Goal: Task Accomplishment & Management: Use online tool/utility

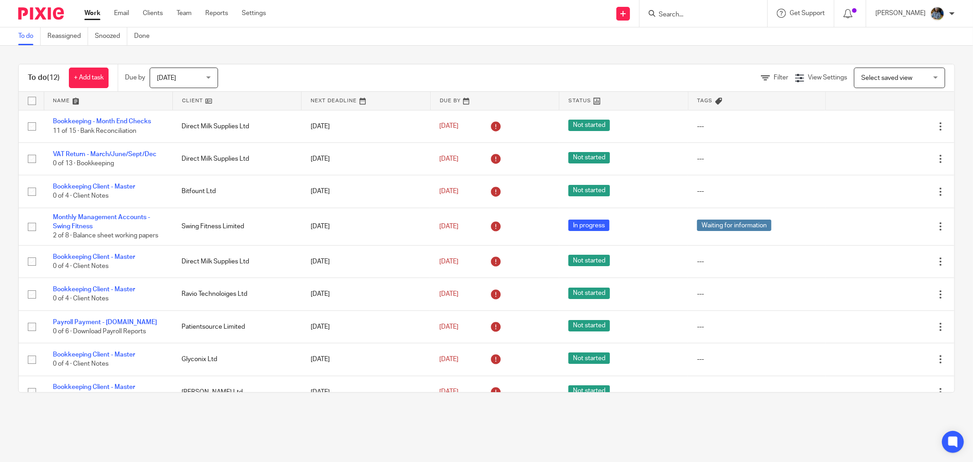
click at [186, 99] on link at bounding box center [237, 101] width 128 height 18
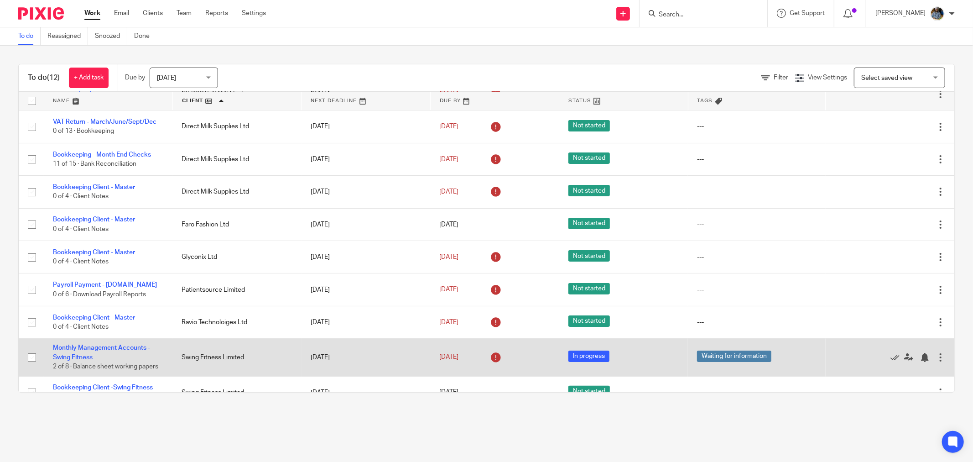
scroll to position [117, 0]
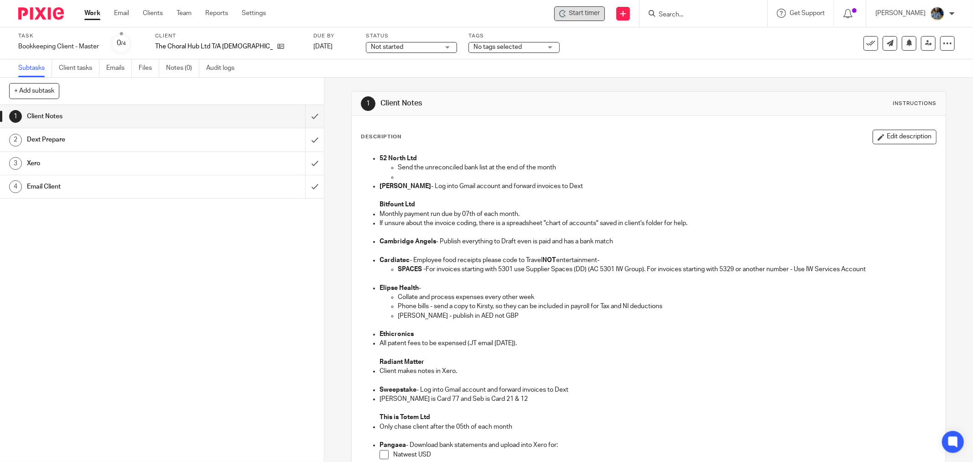
click at [585, 9] on span "Start timer" at bounding box center [584, 14] width 31 height 10
click at [585, 15] on span "Start timer" at bounding box center [584, 14] width 31 height 10
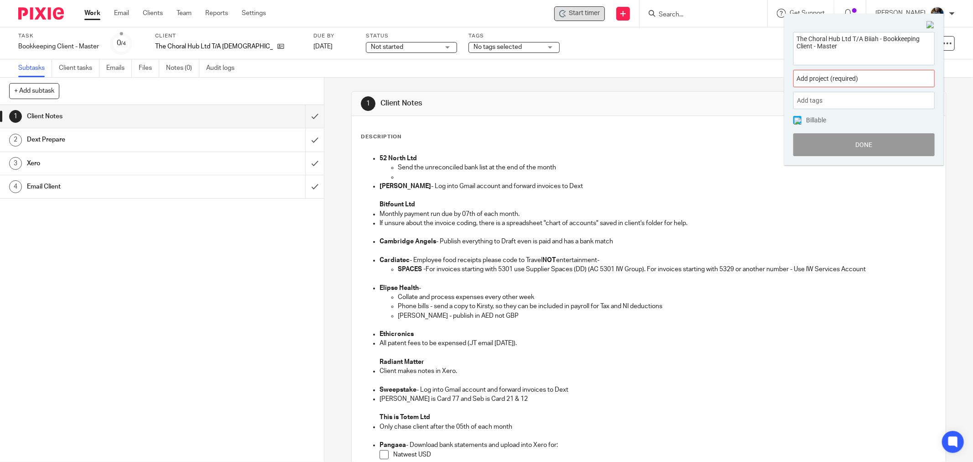
click at [852, 78] on span "Add project (required) :" at bounding box center [854, 79] width 115 height 10
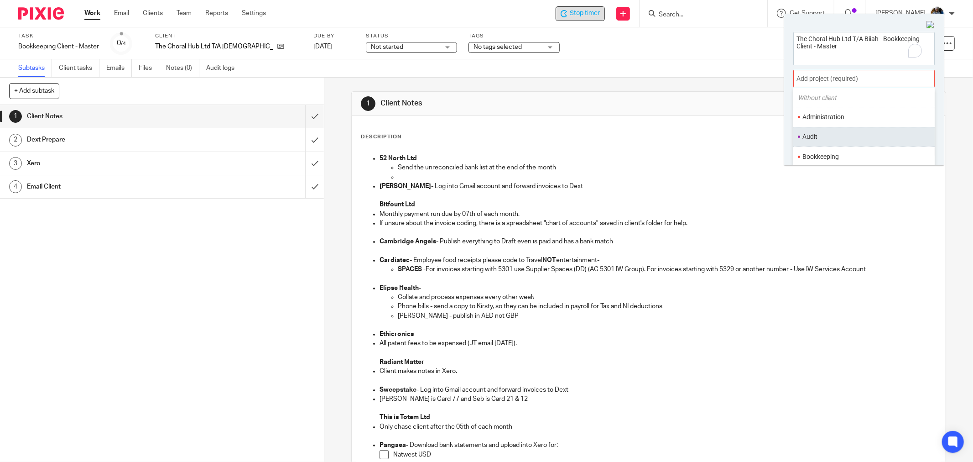
scroll to position [51, 0]
click at [827, 137] on li "Bookkeeping" at bounding box center [861, 135] width 119 height 10
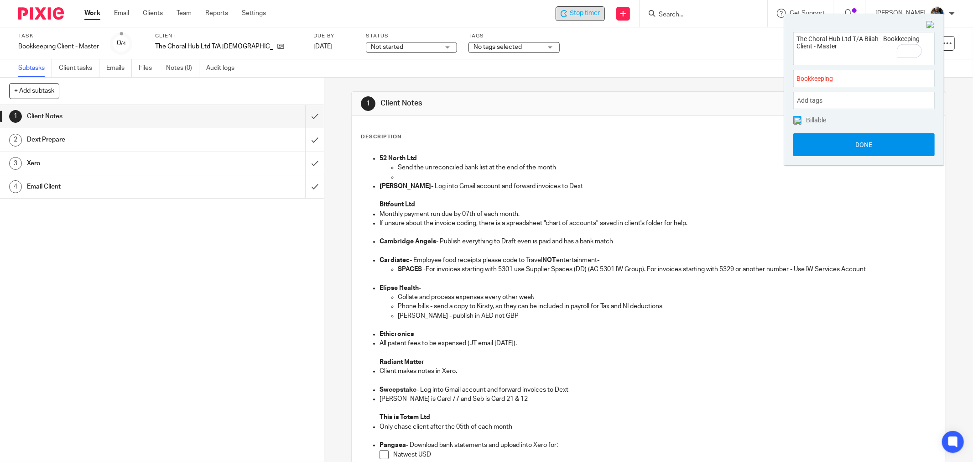
click at [854, 148] on button "Done" at bounding box center [863, 144] width 141 height 23
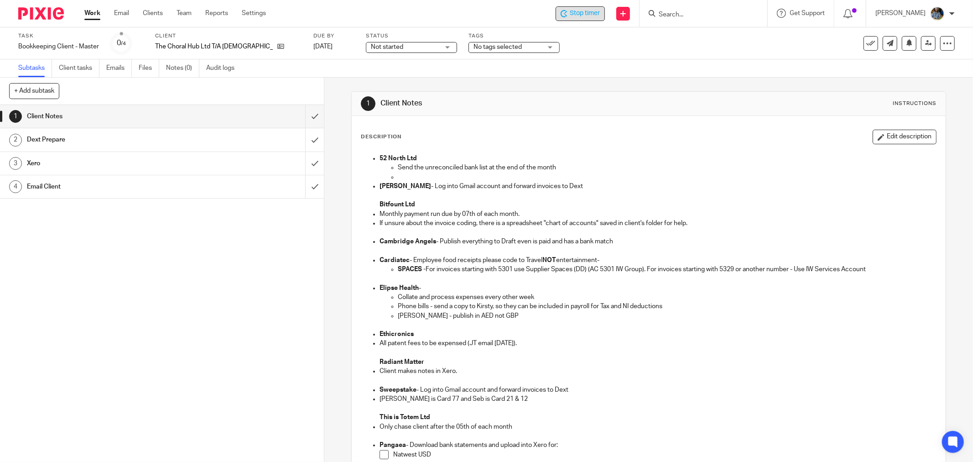
click at [569, 142] on div "Description Edit description" at bounding box center [649, 137] width 576 height 15
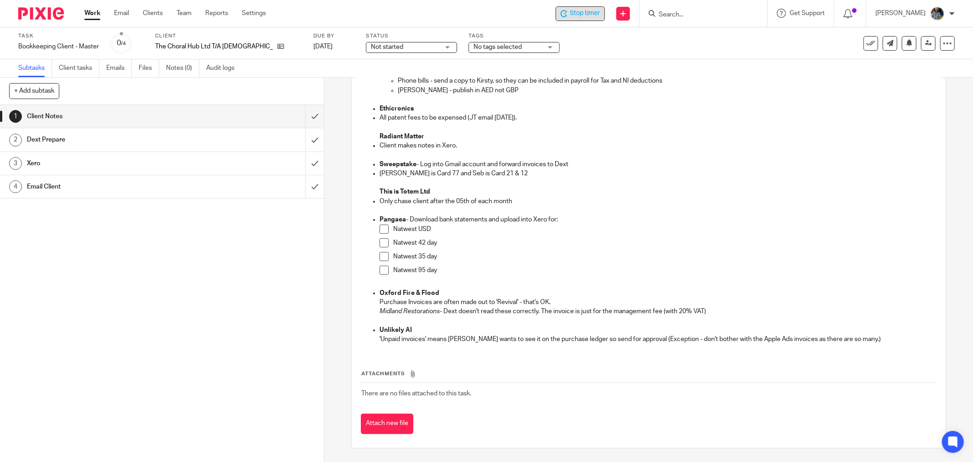
click at [732, 175] on p "Ian is Card 77 and Seb is Card 21 & 12" at bounding box center [658, 173] width 557 height 9
click at [866, 43] on icon at bounding box center [870, 43] width 9 height 9
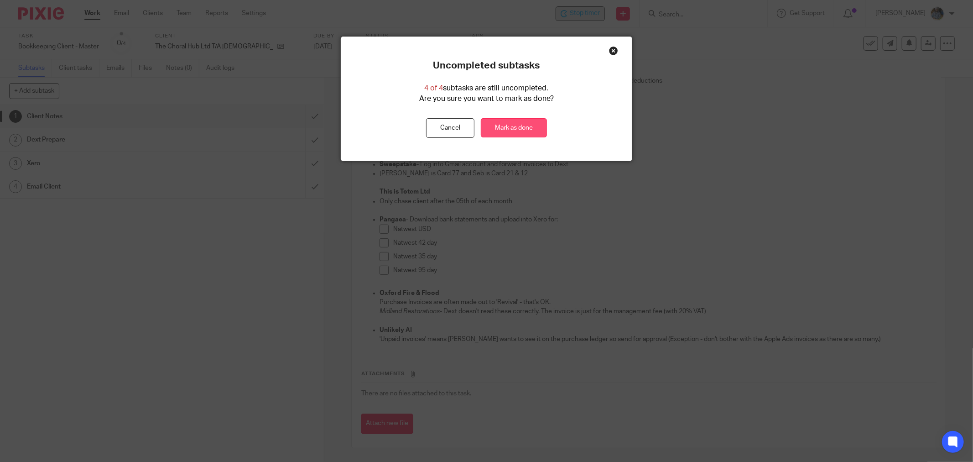
click at [525, 124] on link "Mark as done" at bounding box center [514, 128] width 66 height 20
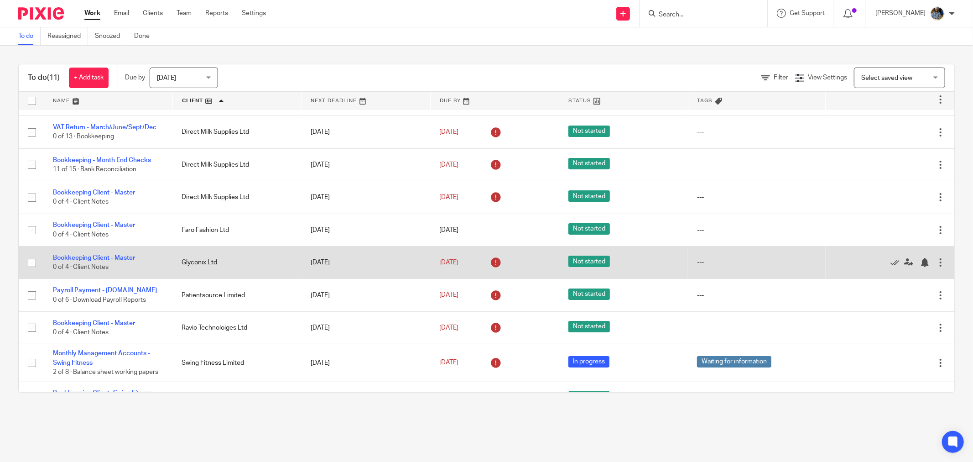
scroll to position [84, 0]
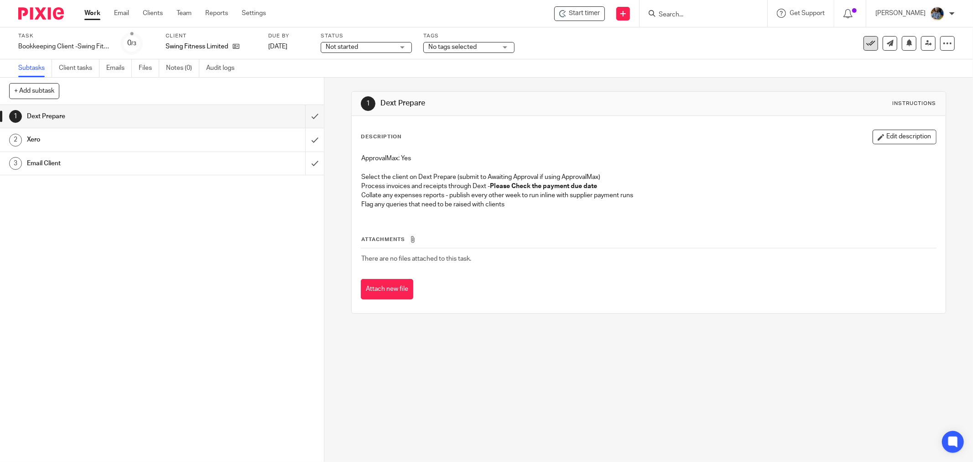
click at [866, 43] on icon at bounding box center [870, 43] width 9 height 9
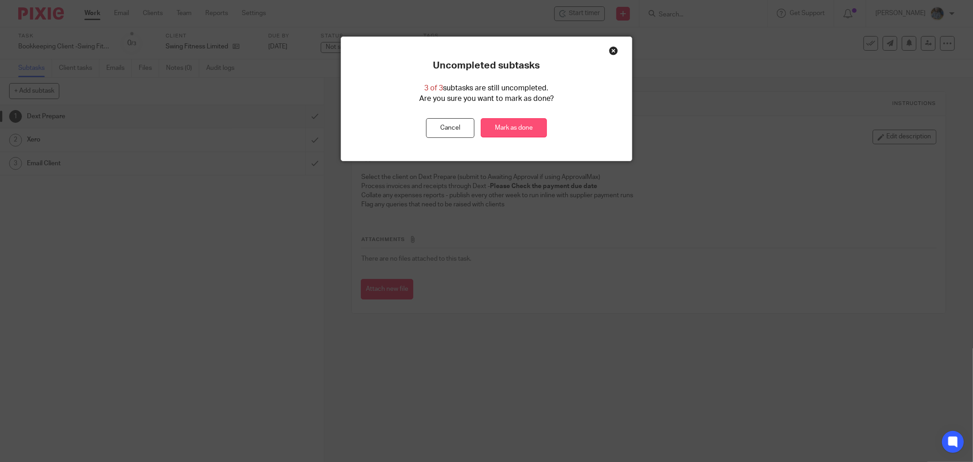
drag, startPoint x: 524, startPoint y: 123, endPoint x: 485, endPoint y: 131, distance: 39.6
click at [523, 122] on link "Mark as done" at bounding box center [514, 128] width 66 height 20
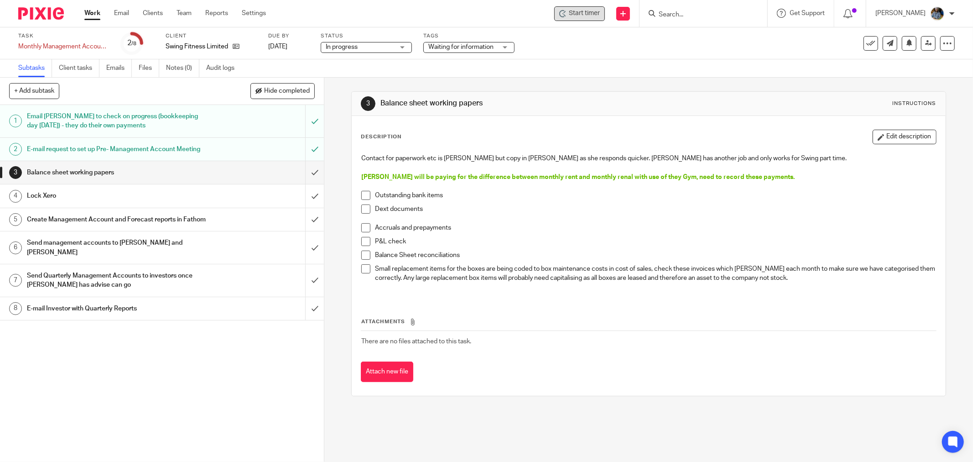
click at [586, 14] on span "Start timer" at bounding box center [584, 14] width 31 height 10
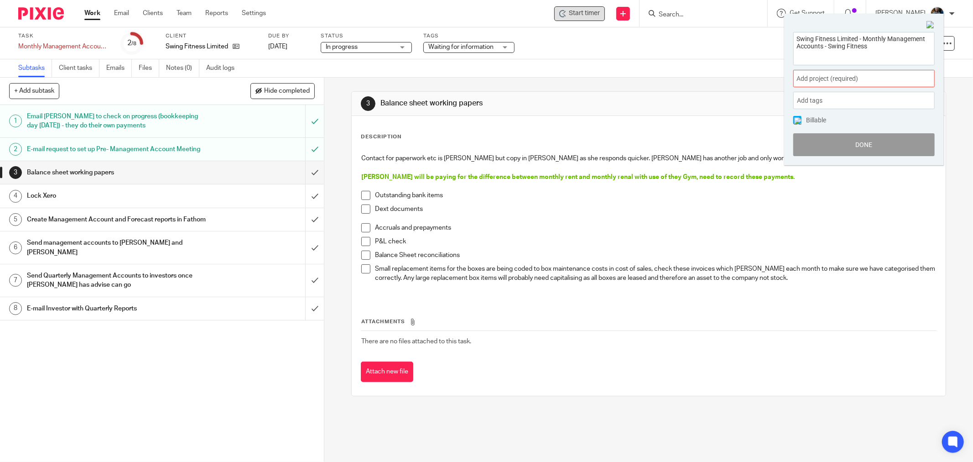
click at [901, 74] on span "Add project (required) :" at bounding box center [854, 79] width 115 height 10
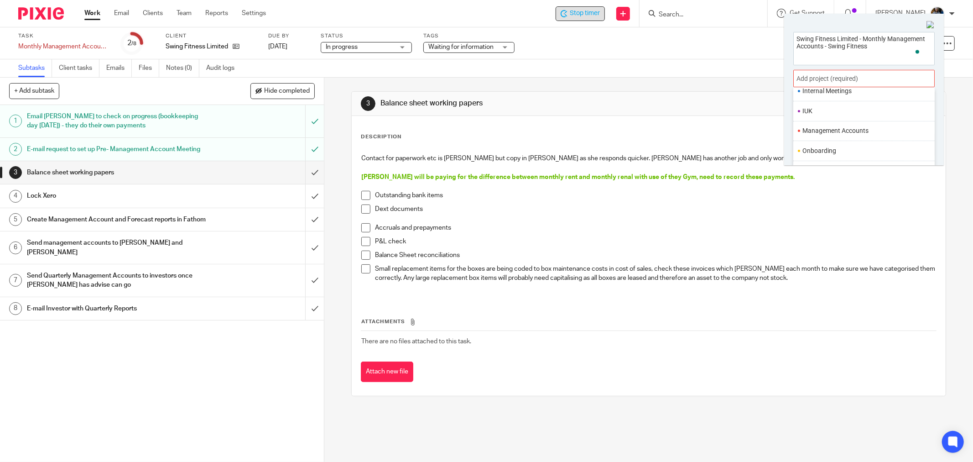
scroll to position [253, 0]
click at [849, 131] on li "Management Accounts" at bounding box center [861, 130] width 119 height 10
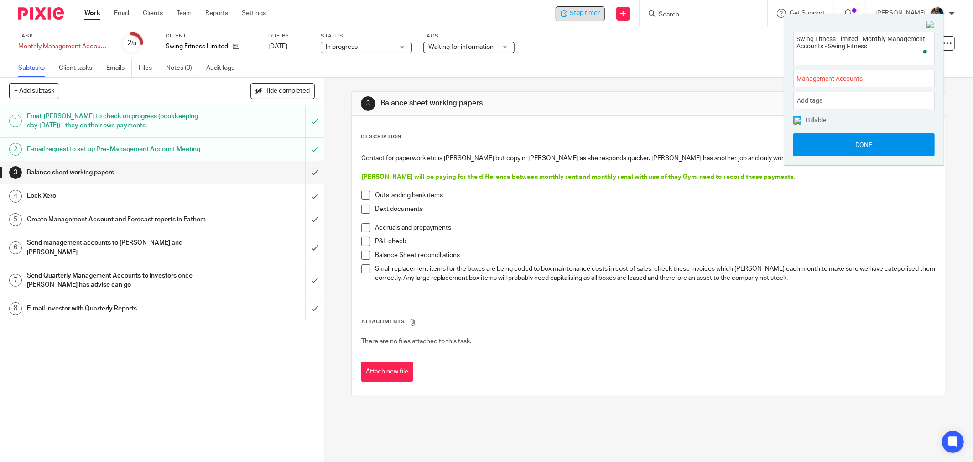
click at [867, 144] on button "Done" at bounding box center [863, 144] width 141 height 23
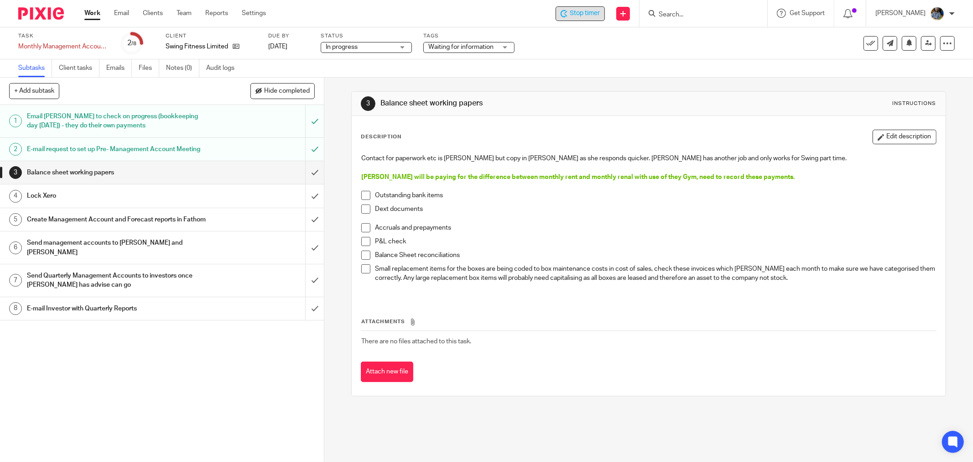
click at [564, 101] on h1 "Balance sheet working papers" at bounding box center [524, 104] width 288 height 10
click at [361, 194] on span at bounding box center [365, 195] width 9 height 9
click at [361, 208] on span at bounding box center [365, 208] width 9 height 9
click at [361, 229] on span at bounding box center [365, 227] width 9 height 9
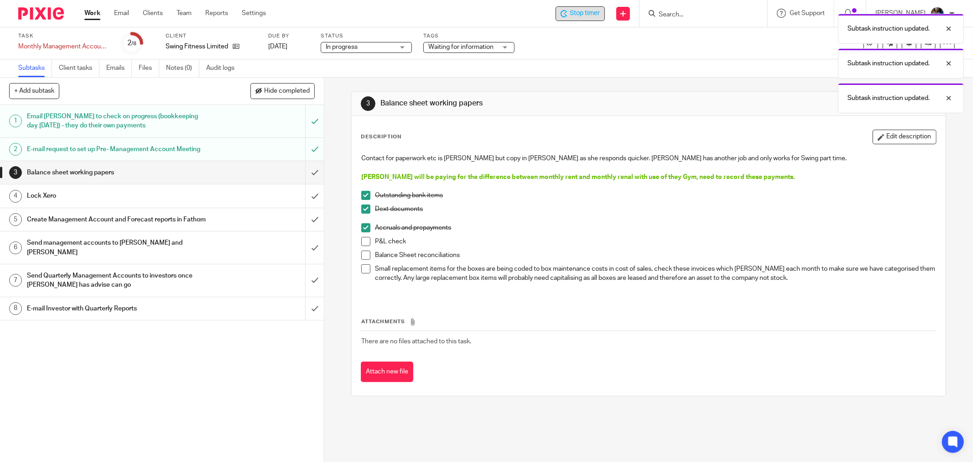
click at [361, 241] on span at bounding box center [365, 241] width 9 height 9
drag, startPoint x: 361, startPoint y: 257, endPoint x: 370, endPoint y: 265, distance: 12.6
click at [362, 257] on span at bounding box center [365, 254] width 9 height 9
click at [362, 269] on span at bounding box center [365, 268] width 9 height 9
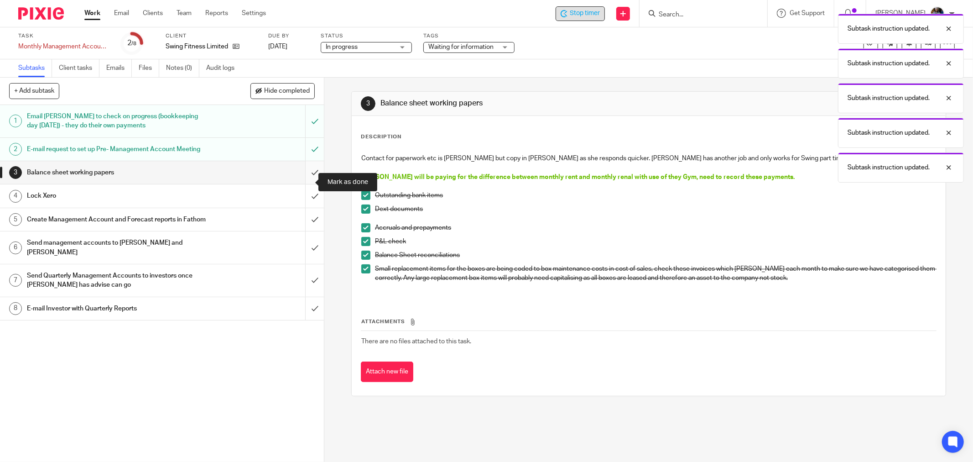
click at [308, 180] on input "submit" at bounding box center [162, 172] width 324 height 23
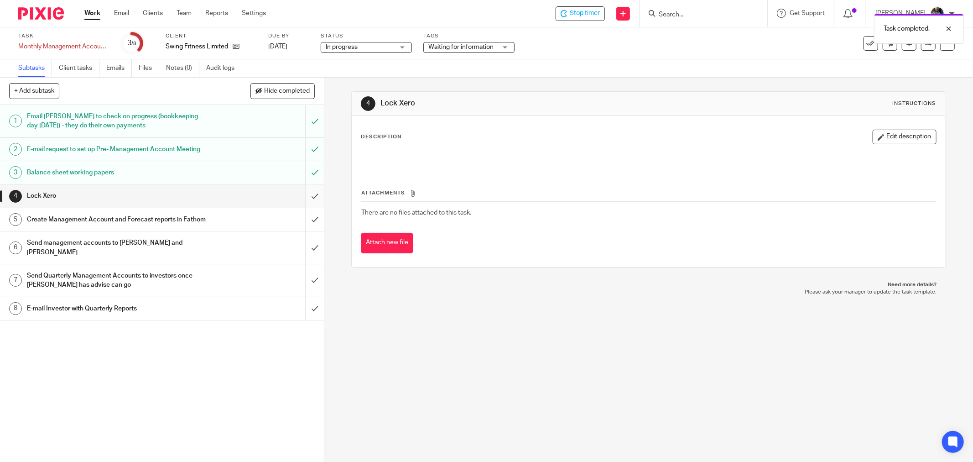
drag, startPoint x: 306, startPoint y: 204, endPoint x: 297, endPoint y: 205, distance: 8.8
click at [306, 204] on input "submit" at bounding box center [162, 195] width 324 height 23
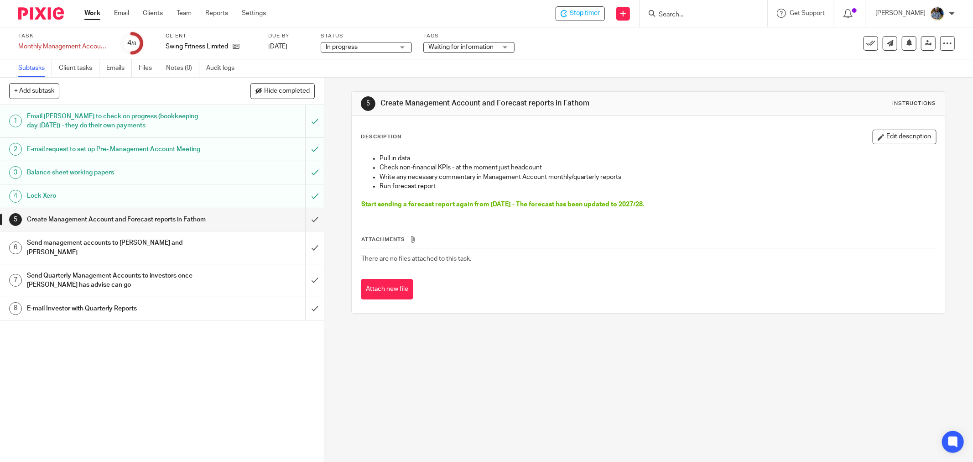
drag, startPoint x: 541, startPoint y: 370, endPoint x: 453, endPoint y: 361, distance: 88.0
click at [539, 370] on div "5 Create Management Account and Forecast reports in Fathom Instructions Descrip…" at bounding box center [648, 270] width 649 height 384
click at [301, 229] on input "submit" at bounding box center [162, 219] width 324 height 23
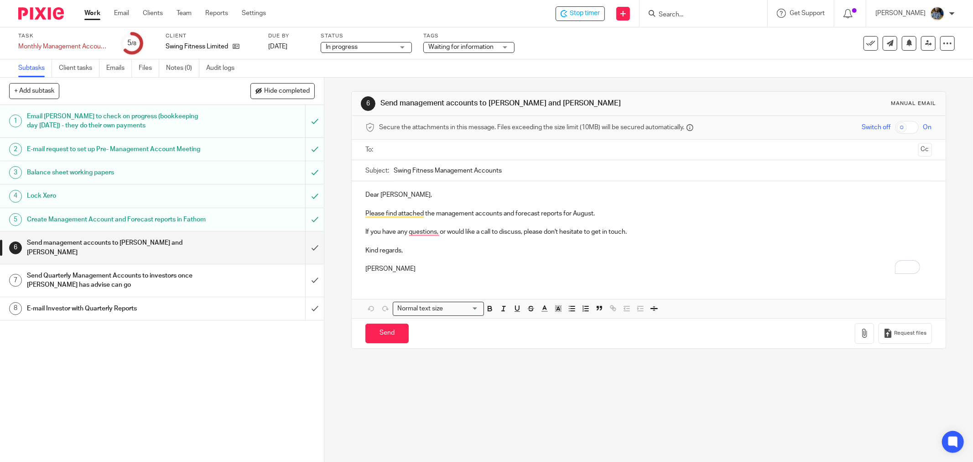
click at [435, 398] on div "6 Send management accounts to Elizabeth and Ian Manual email Secure the attachm…" at bounding box center [648, 270] width 649 height 384
click at [93, 315] on h1 "E-mail Investor with Quarterly Reports" at bounding box center [117, 309] width 180 height 14
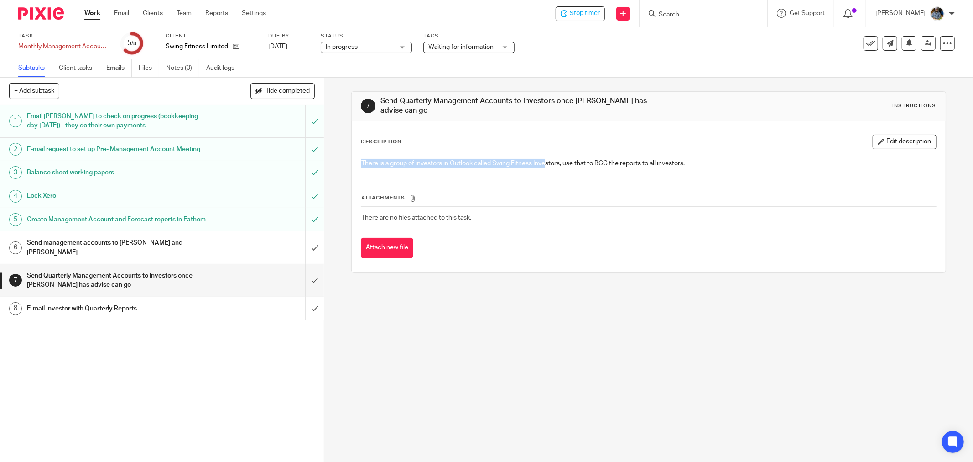
drag, startPoint x: 359, startPoint y: 162, endPoint x: 546, endPoint y: 167, distance: 187.1
click at [545, 167] on p "There is a group of investors in Outlook called Swing Fitness Investors, use th…" at bounding box center [648, 163] width 575 height 9
drag, startPoint x: 565, startPoint y: 163, endPoint x: 688, endPoint y: 163, distance: 123.2
click at [688, 163] on p "There is a group of investors in Outlook called Swing Fitness Investors, use th…" at bounding box center [648, 163] width 575 height 9
click at [687, 174] on div "There is a group of investors in Outlook called Swing Fitness Investors, use th…" at bounding box center [649, 164] width 584 height 21
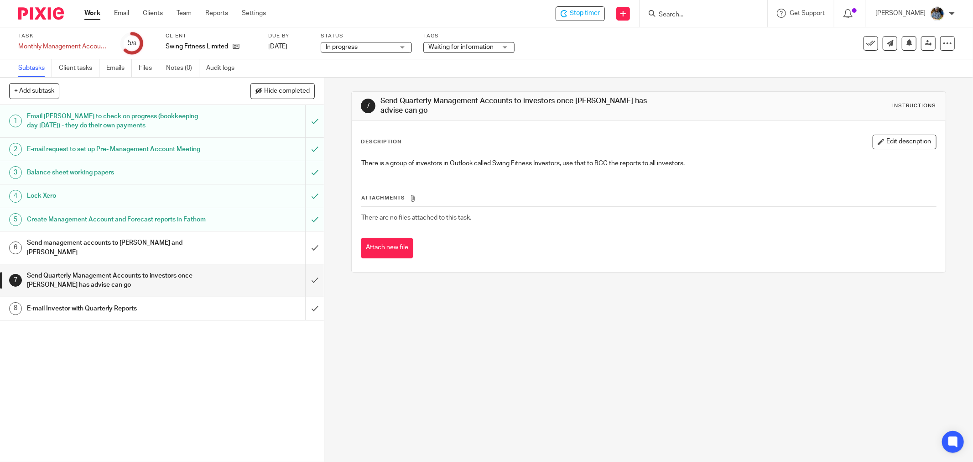
click at [436, 163] on p "There is a group of investors in Outlook called Swing Fitness Investors, use th…" at bounding box center [648, 163] width 575 height 9
drag, startPoint x: 354, startPoint y: 162, endPoint x: 714, endPoint y: 175, distance: 360.2
click at [727, 158] on div "There is a group of investors in Outlook called Swing Fitness Investors, use th…" at bounding box center [649, 164] width 584 height 21
click at [663, 198] on th "Attachments" at bounding box center [649, 199] width 576 height 13
drag, startPoint x: 678, startPoint y: 162, endPoint x: 398, endPoint y: 146, distance: 281.0
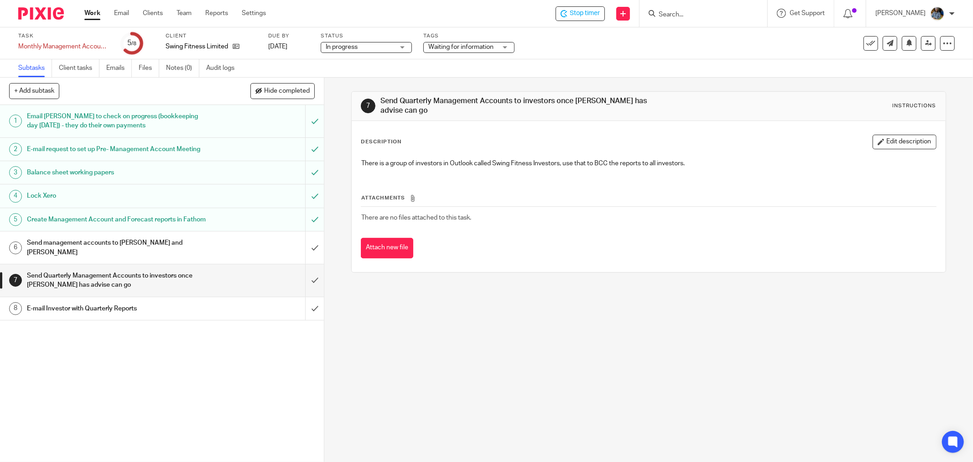
click at [398, 146] on div "Description Edit description There is a group of investors in Outlook called Sw…" at bounding box center [649, 155] width 576 height 41
drag, startPoint x: 454, startPoint y: 211, endPoint x: 402, endPoint y: 106, distance: 116.7
click at [368, 91] on div "7 Send Quarterly Management Accounts to investors once Elizabeth has advise can…" at bounding box center [648, 181] width 595 height 181
click at [482, 126] on div "Description Edit description There is a group of investors in Outlook called Sw…" at bounding box center [649, 196] width 594 height 151
click at [564, 248] on div "Attach new file" at bounding box center [649, 248] width 576 height 21
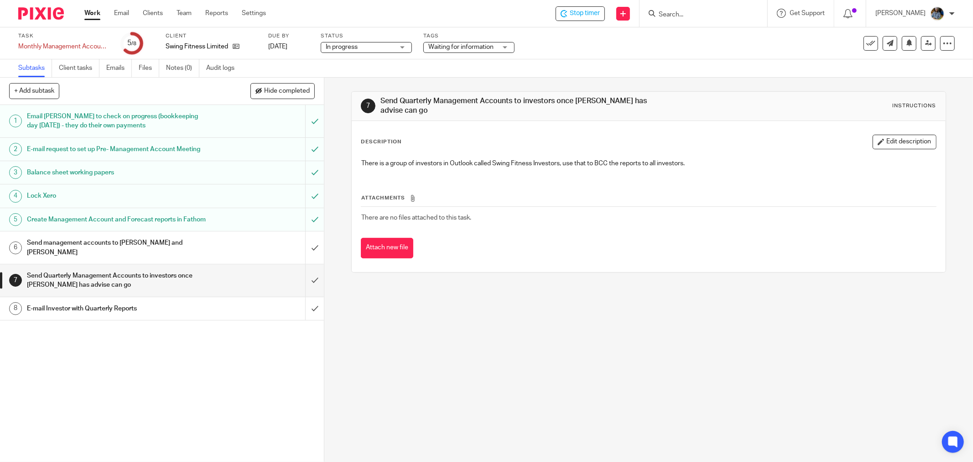
click at [215, 258] on div "Send management accounts to Elizabeth and Ian" at bounding box center [161, 247] width 269 height 23
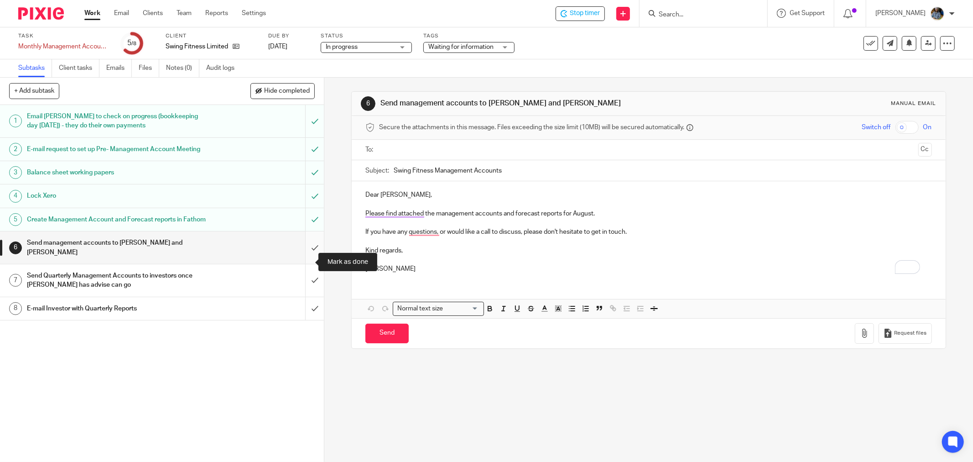
click at [304, 263] on input "submit" at bounding box center [162, 247] width 324 height 32
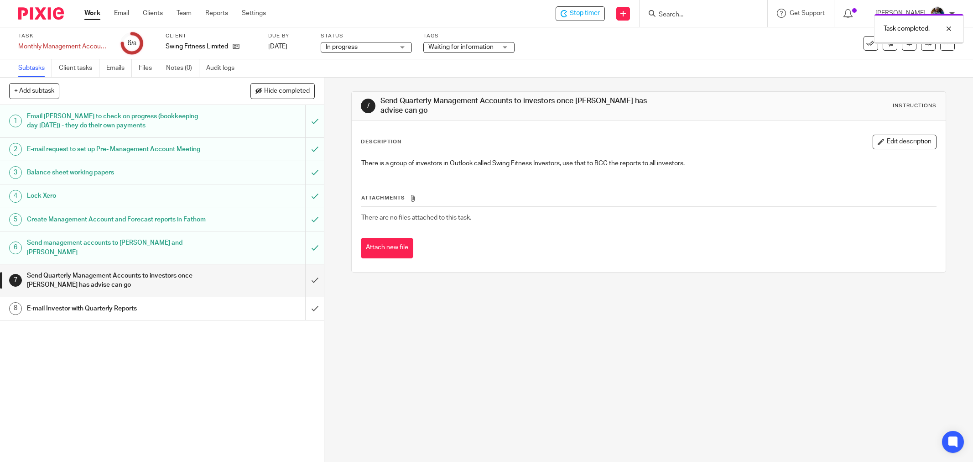
click at [503, 47] on div "Waiting for information" at bounding box center [468, 47] width 91 height 11
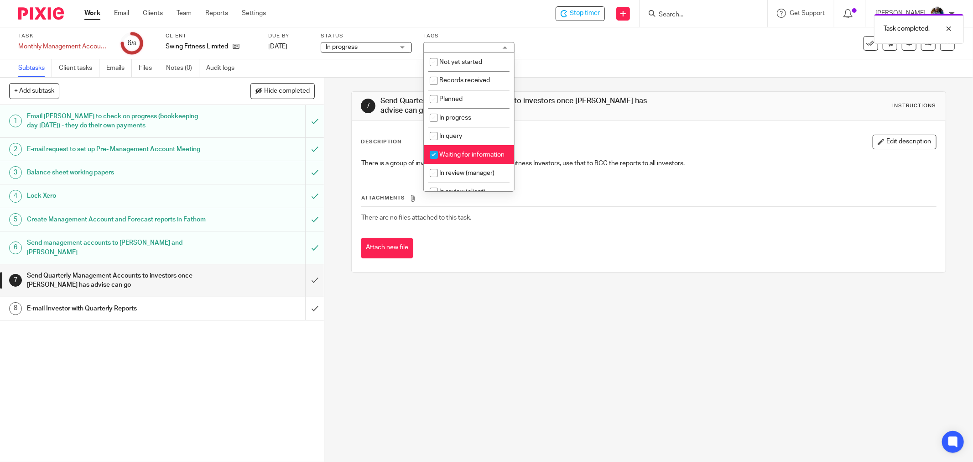
click at [432, 156] on input "checkbox" at bounding box center [433, 154] width 17 height 17
checkbox input "false"
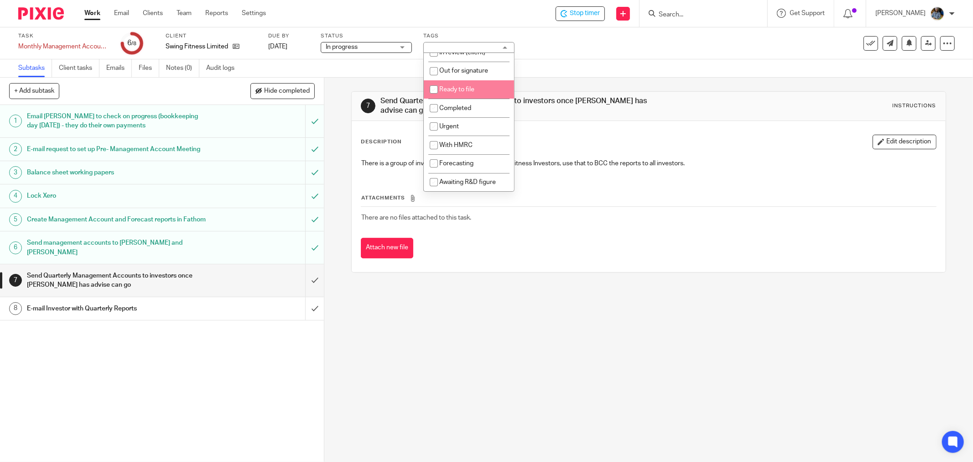
scroll to position [152, 0]
click at [454, 108] on span "Completed" at bounding box center [455, 108] width 32 height 6
checkbox input "true"
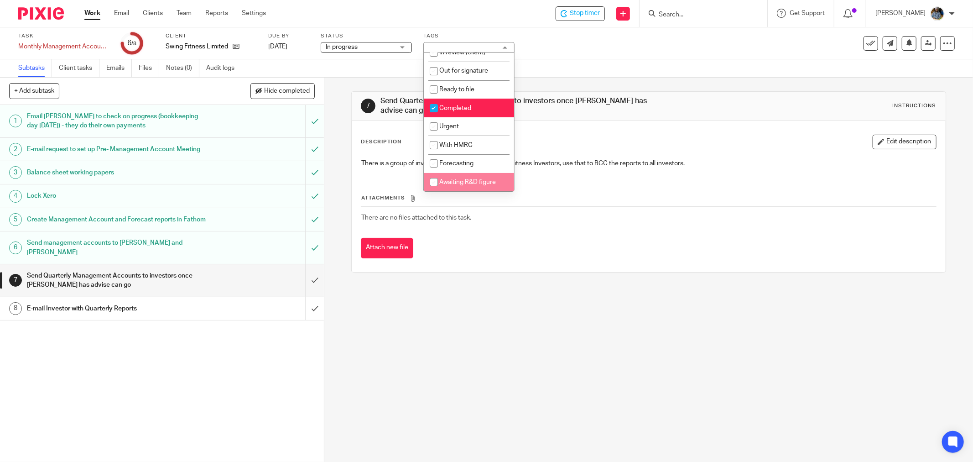
click at [641, 309] on div "7 Send Quarterly Management Accounts to investors once Elizabeth has advise can…" at bounding box center [648, 270] width 649 height 384
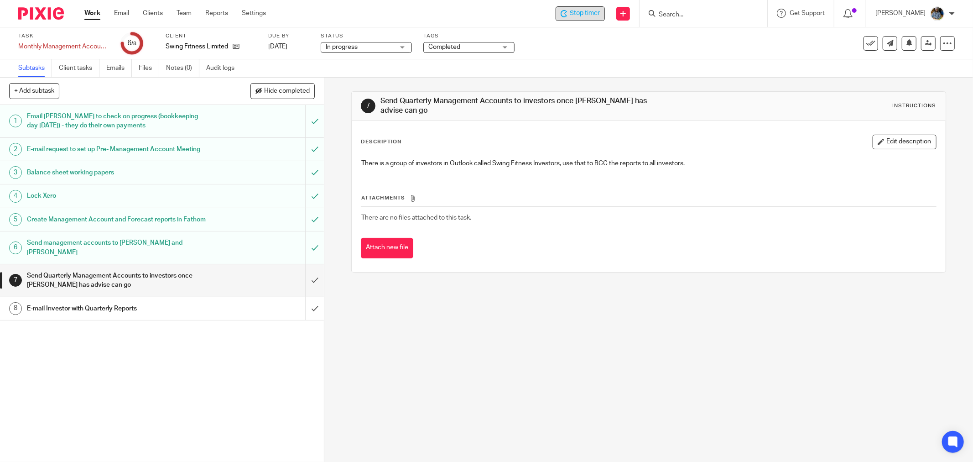
click at [581, 10] on span "Stop timer" at bounding box center [585, 14] width 30 height 10
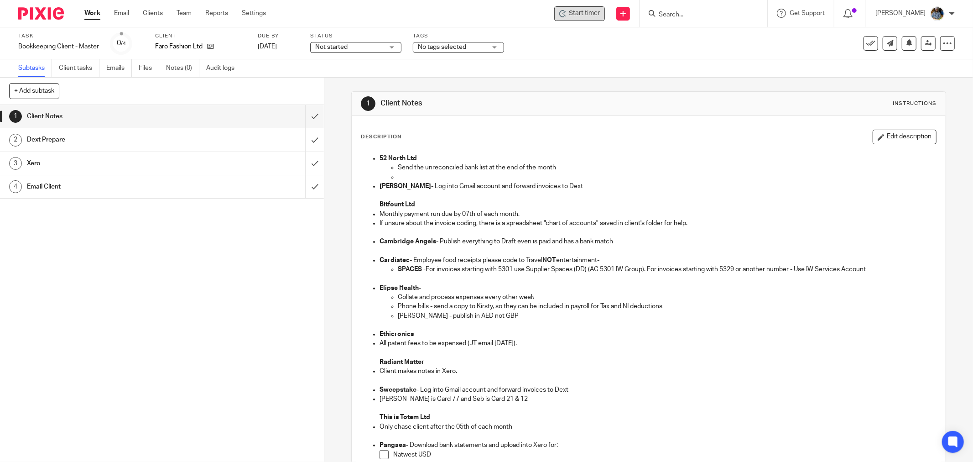
click at [586, 16] on span "Start timer" at bounding box center [584, 14] width 31 height 10
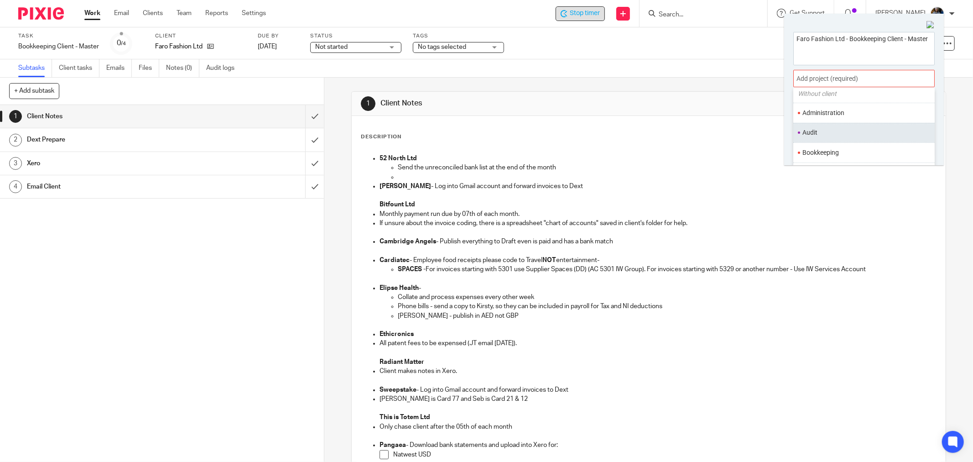
scroll to position [51, 0]
click at [832, 130] on li "Bookkeeping" at bounding box center [861, 135] width 119 height 10
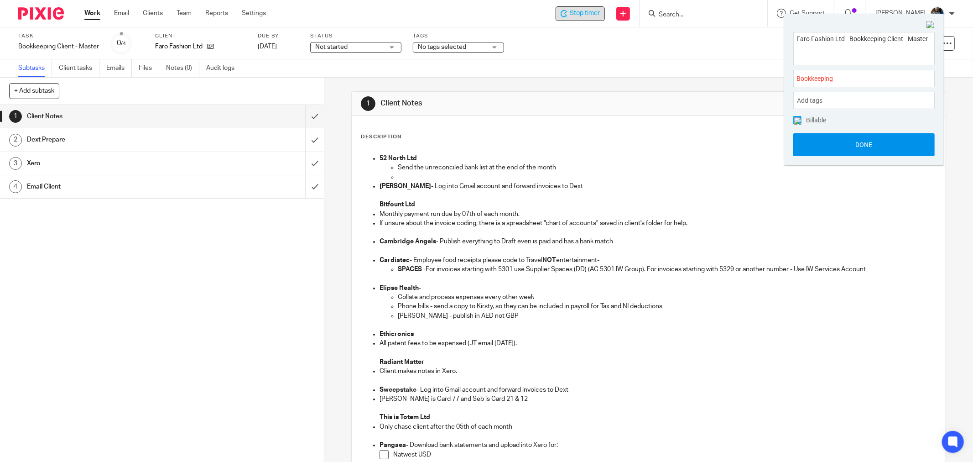
click at [879, 140] on button "Done" at bounding box center [863, 144] width 141 height 23
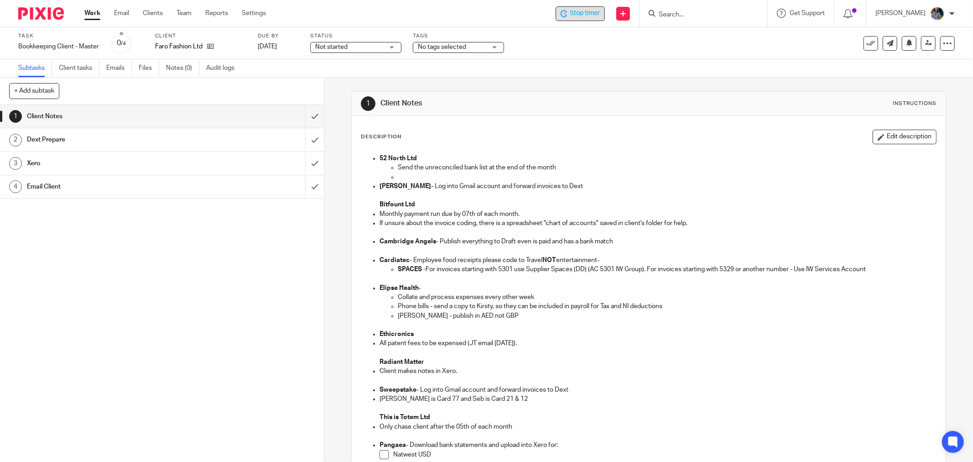
click at [583, 120] on div "Description Edit description 52 North Ltd Send the unreconciled bank list at th…" at bounding box center [649, 394] width 594 height 557
